Goal: Find specific page/section: Find specific page/section

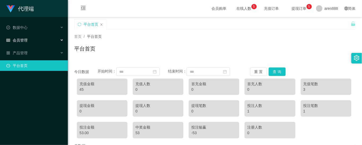
click at [35, 38] on div "会员管理" at bounding box center [34, 40] width 68 height 11
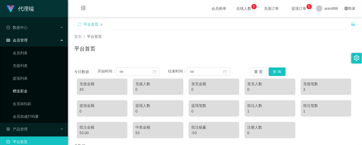
scroll to position [5, 0]
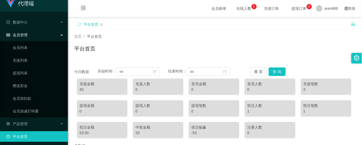
click at [28, 32] on div "会员管理" at bounding box center [34, 35] width 68 height 11
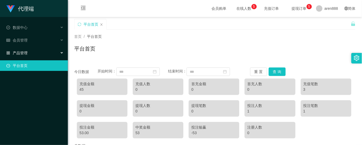
click at [32, 51] on div "产品管理" at bounding box center [34, 53] width 68 height 11
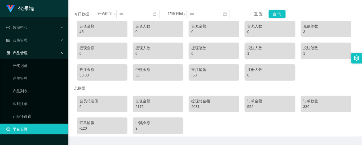
scroll to position [71, 0]
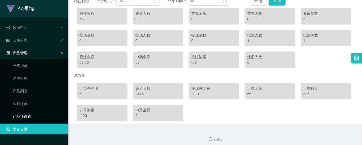
click at [26, 115] on link "产品预设置" at bounding box center [38, 116] width 51 height 11
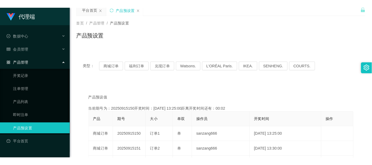
scroll to position [71, 0]
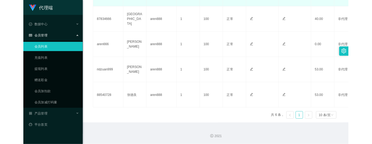
scroll to position [196, 0]
